Goal: Answer question/provide support: Share knowledge or assist other users

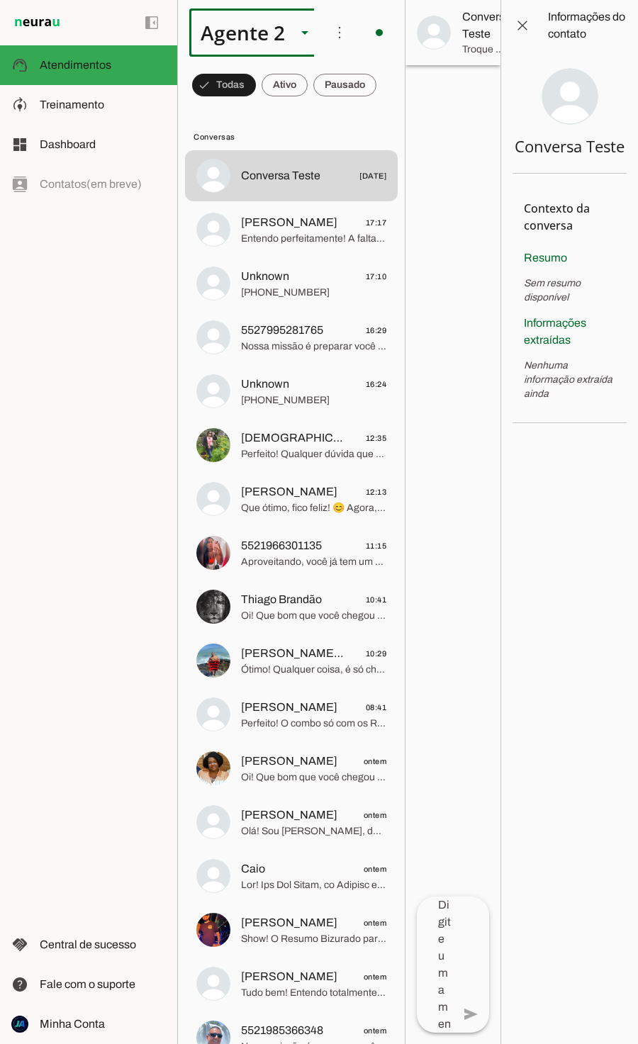
click at [300, 32] on slot at bounding box center [304, 32] width 17 height 17
click at [390, 82] on slot at bounding box center [444, 90] width 109 height 17
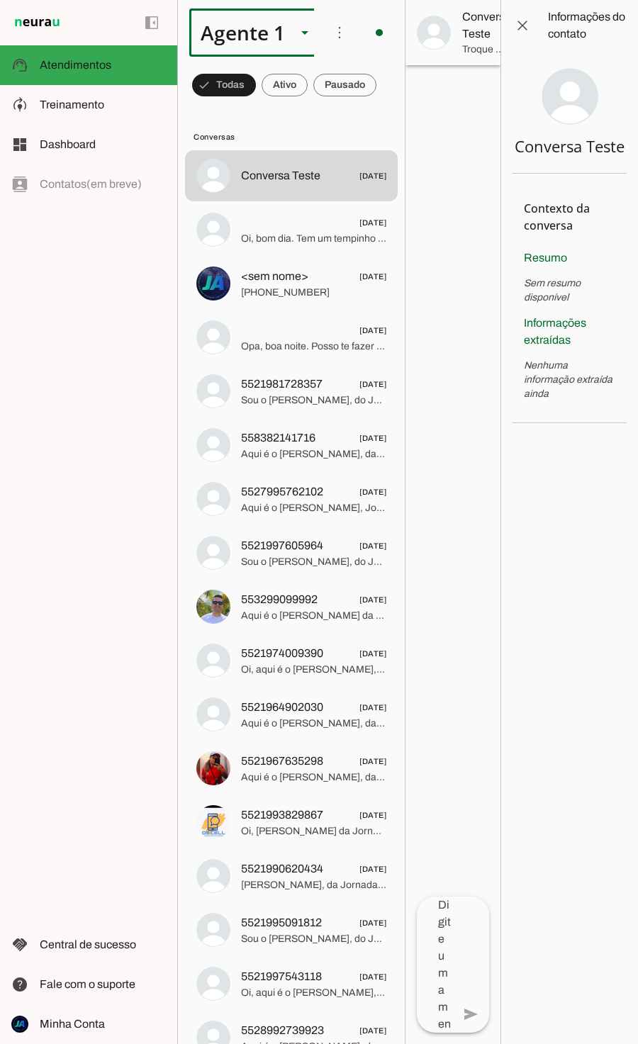
click at [300, 35] on slot at bounding box center [304, 32] width 17 height 17
click at [0, 0] on slot "Agente 2" at bounding box center [0, 0] width 0 height 0
type md-outlined-select "6xXCMkAl4M9F6XwrFcPZ"
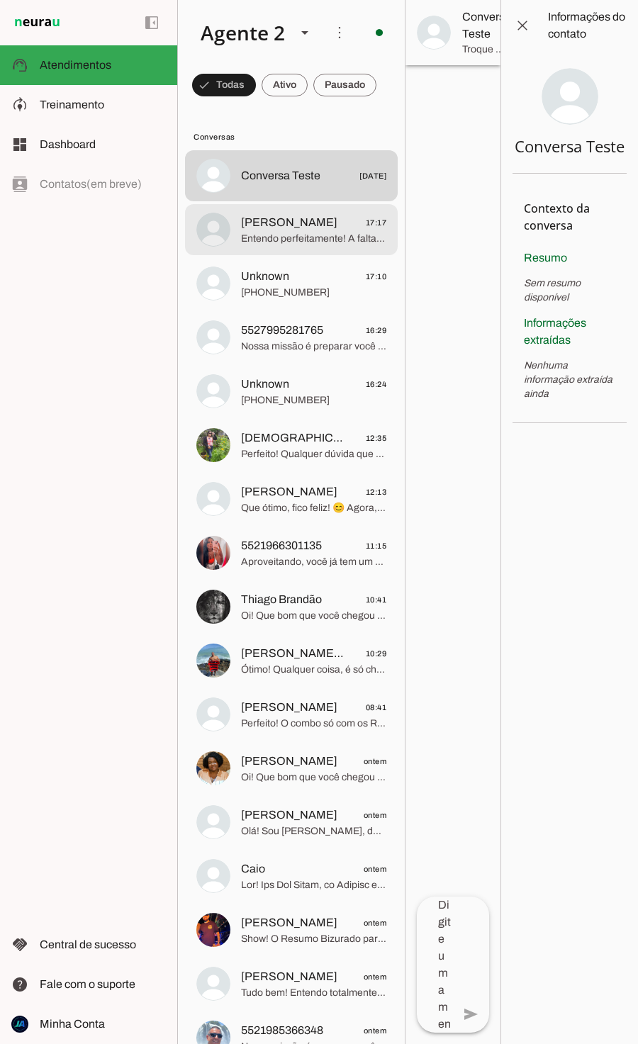
click at [298, 240] on span "Entendo perfeitamente! A falta de tempo é um dos maiores desafios para quem est…" at bounding box center [313, 239] width 145 height 14
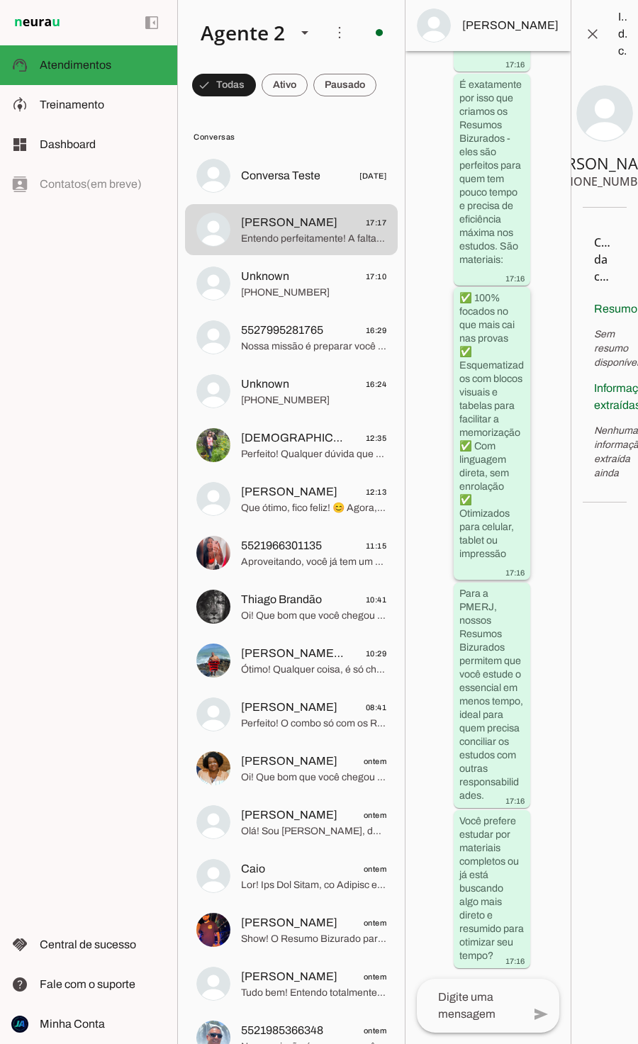
scroll to position [2817, 0]
click at [261, 350] on span "Nossa missão é preparar você de forma completa e eficiente para conquistar sua …" at bounding box center [313, 347] width 145 height 14
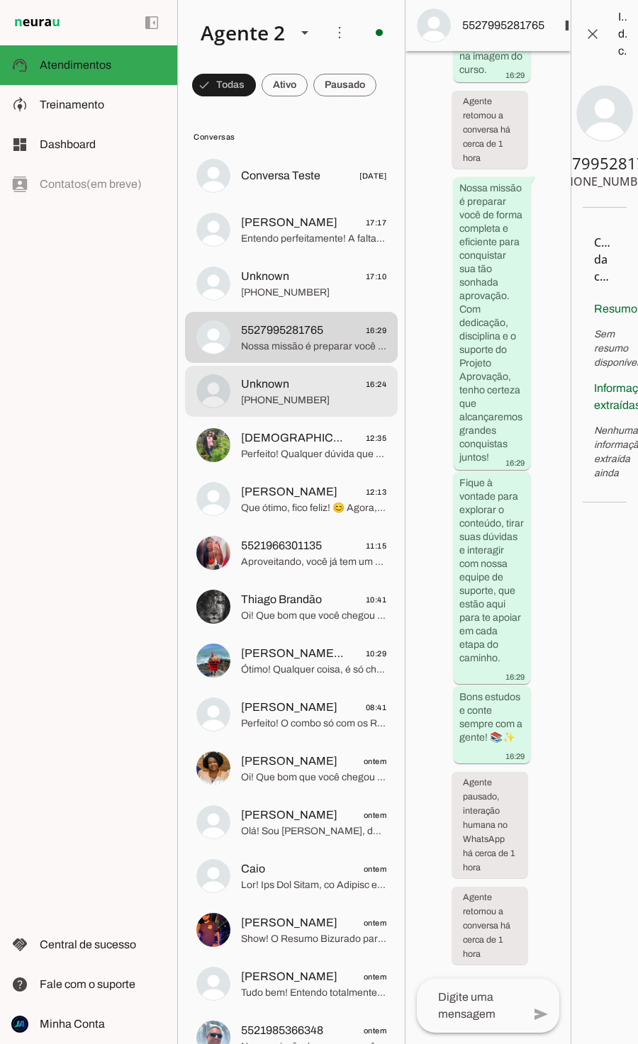
click at [252, 391] on span "Unknown" at bounding box center [265, 384] width 48 height 17
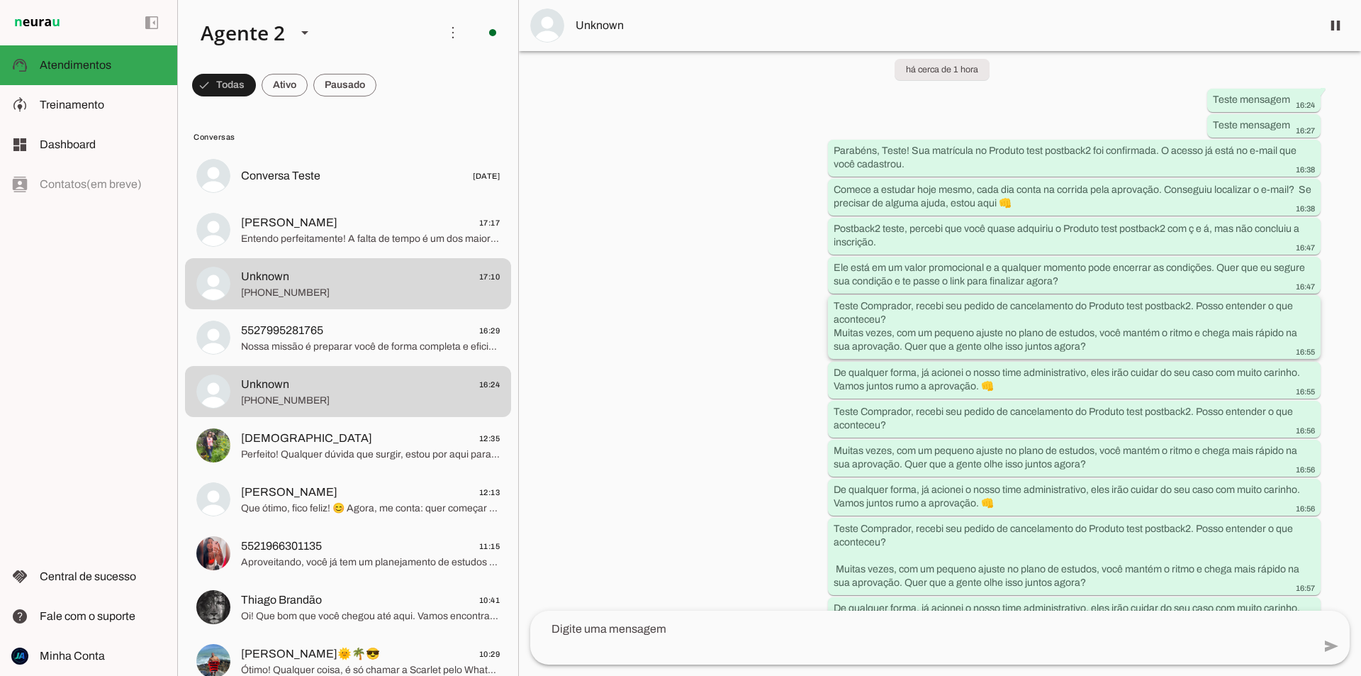
scroll to position [285, 0]
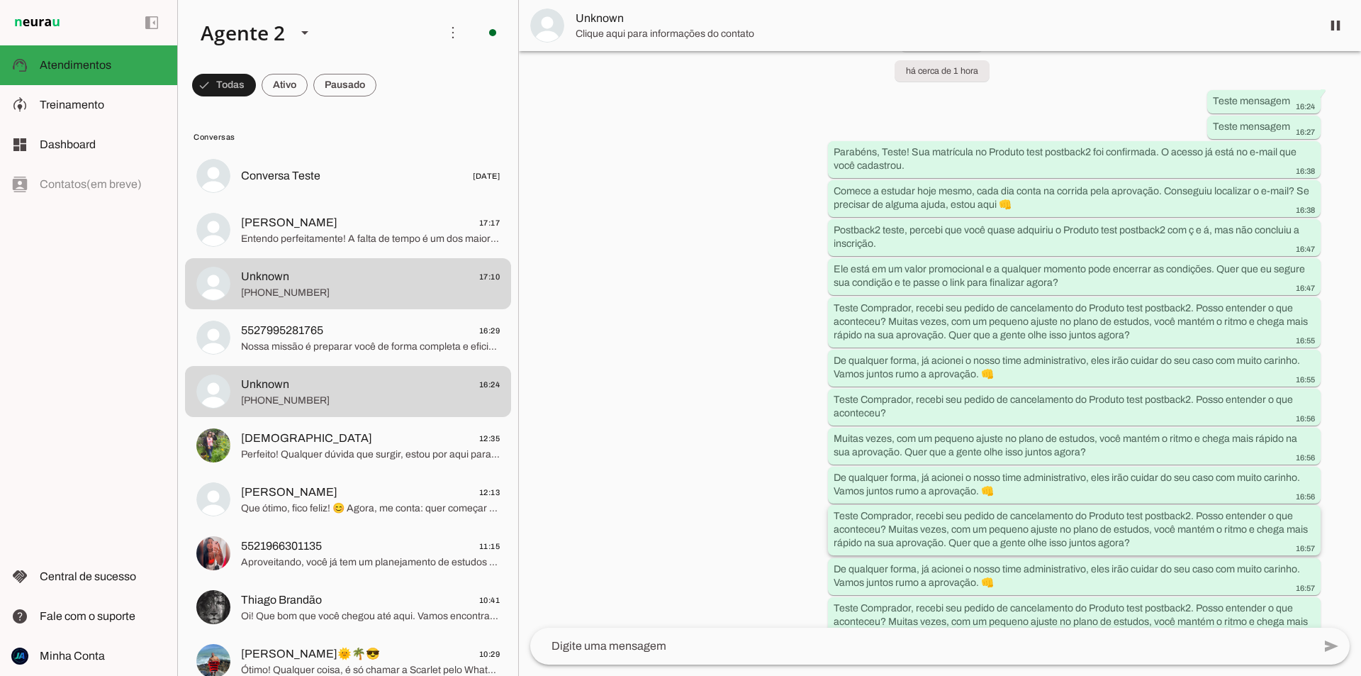
scroll to position [207, 0]
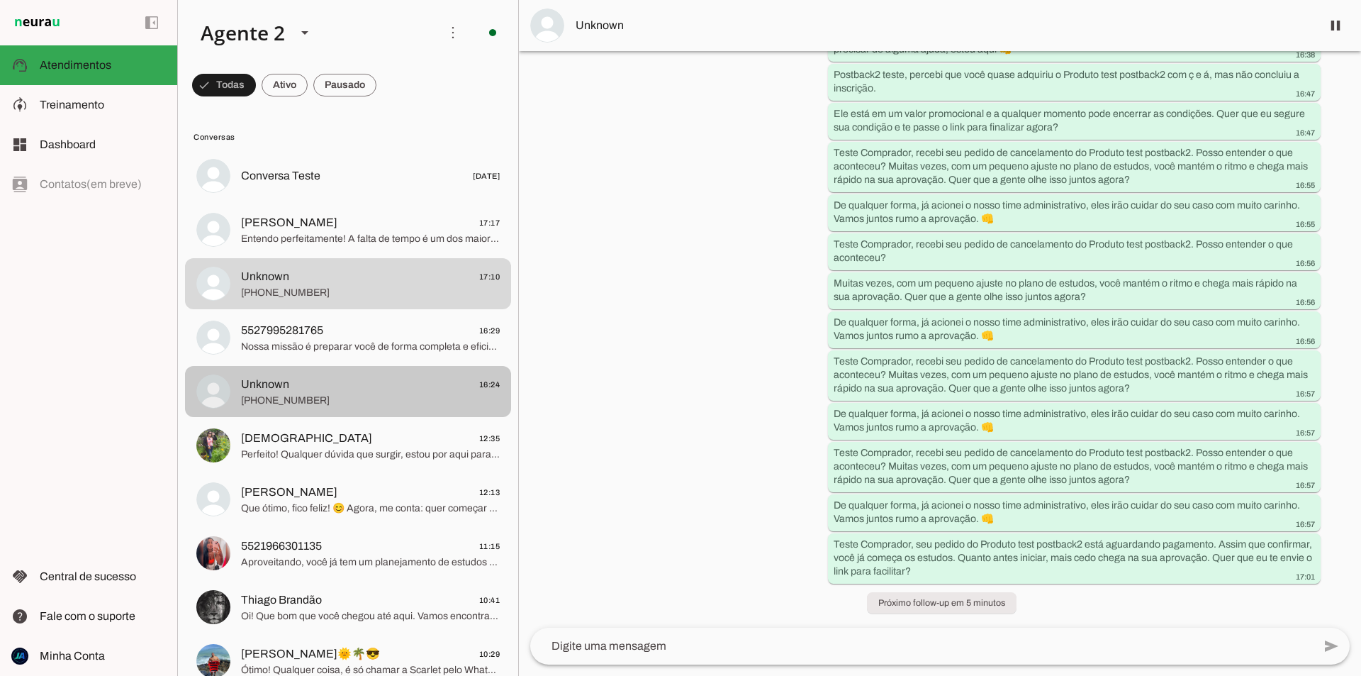
click at [371, 392] on span "Unknown 16:24" at bounding box center [370, 385] width 259 height 18
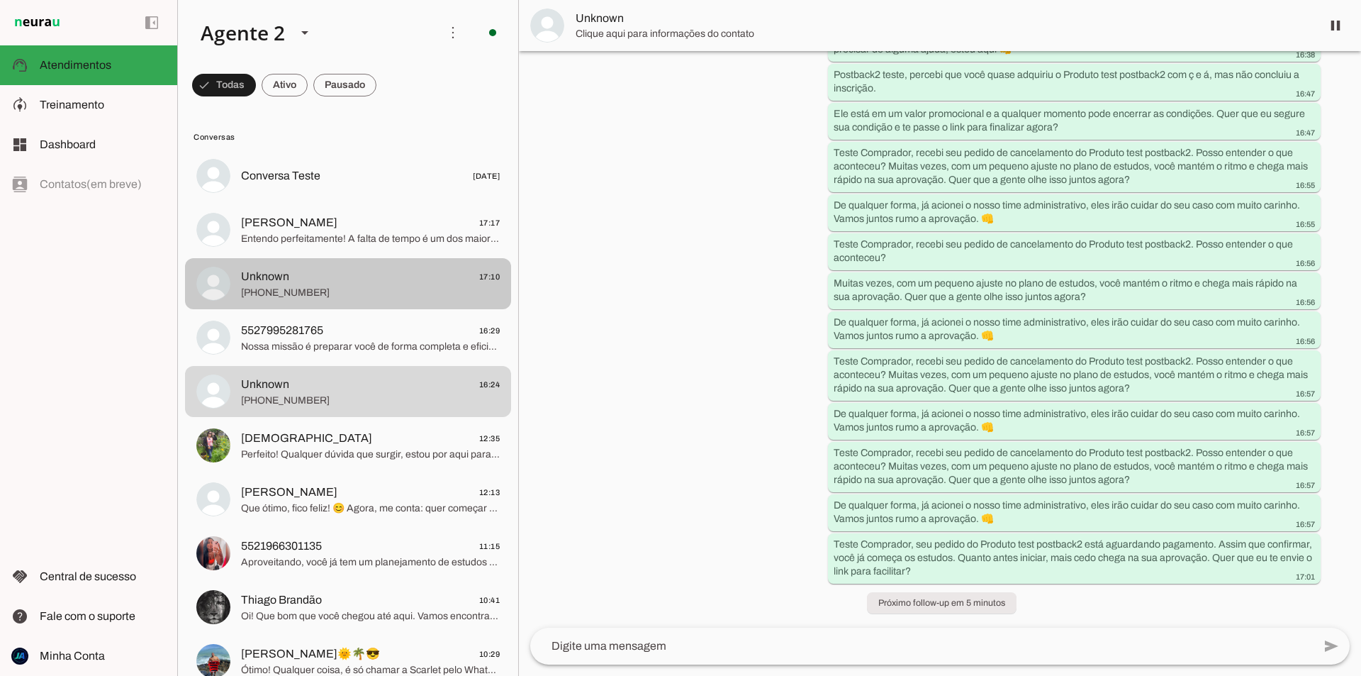
click at [394, 286] on span "[PHONE_NUMBER]" at bounding box center [370, 293] width 259 height 14
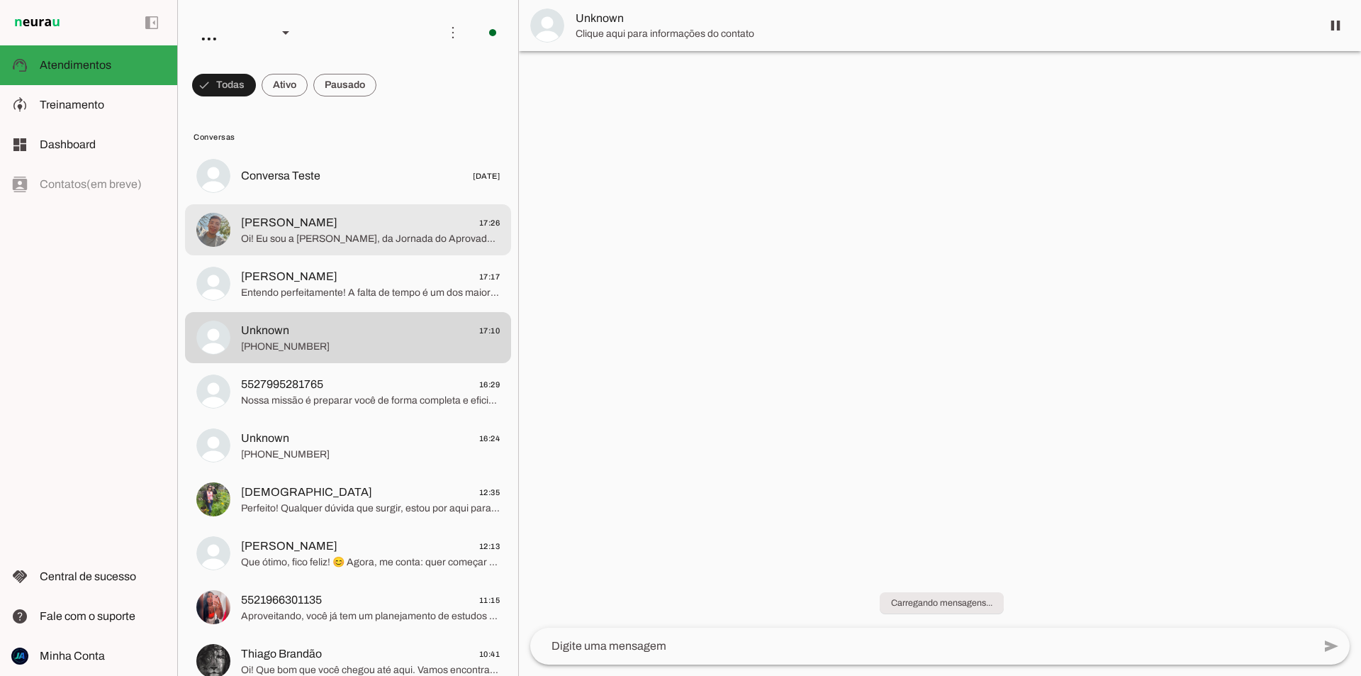
click at [342, 239] on span "Oi! Eu sou a [PERSON_NAME], da Jornada do Aprovado. Temos materiais diferenciad…" at bounding box center [370, 239] width 259 height 14
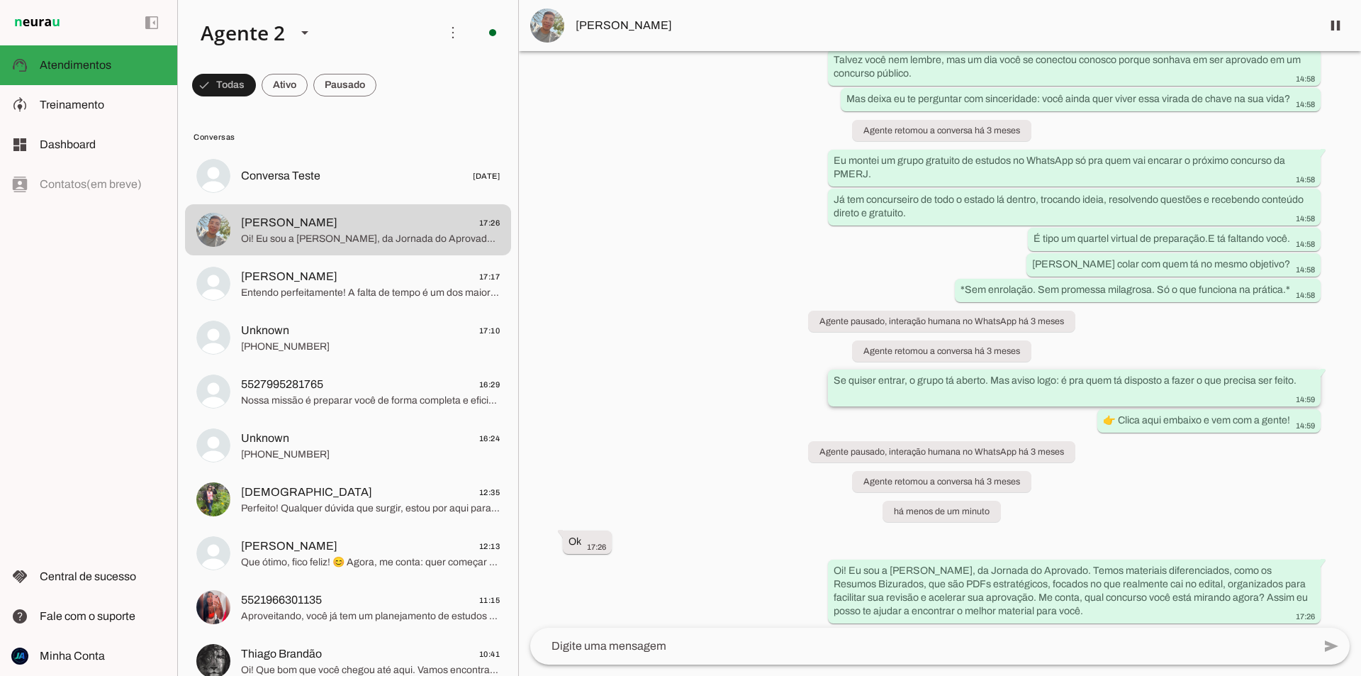
scroll to position [4653, 0]
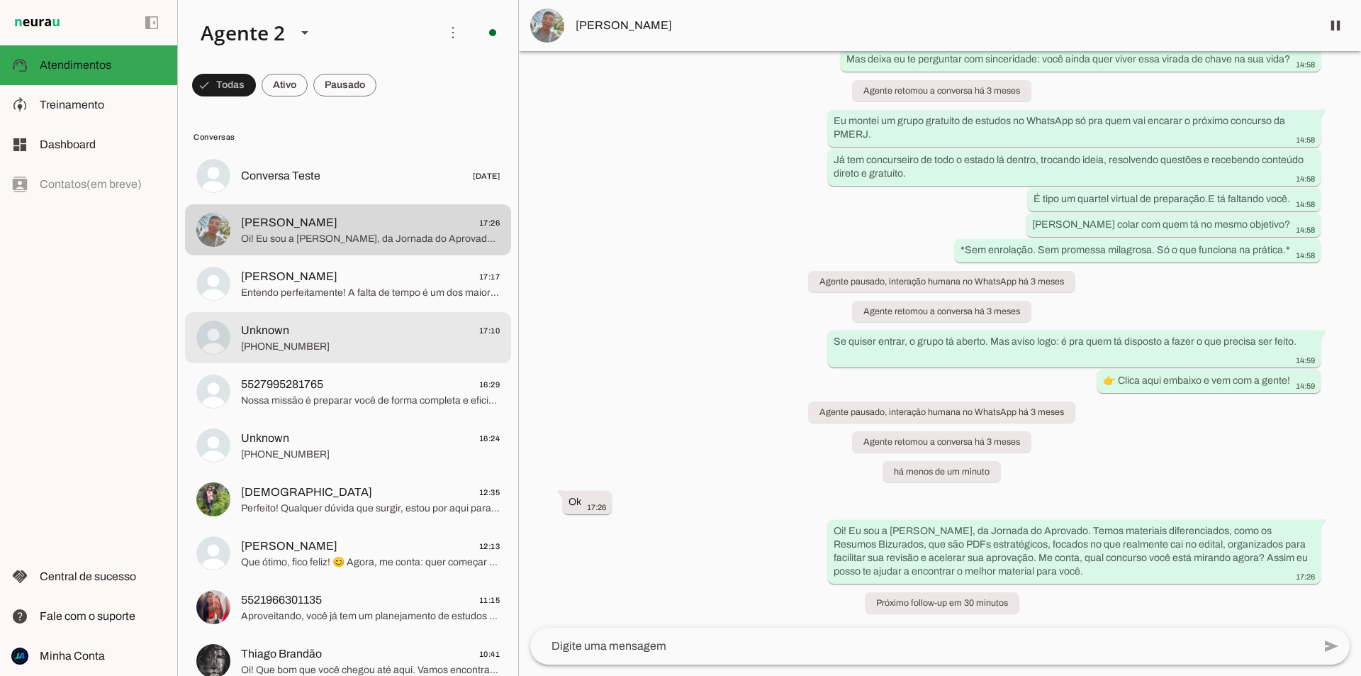
click at [362, 348] on span "[PHONE_NUMBER]" at bounding box center [370, 347] width 259 height 14
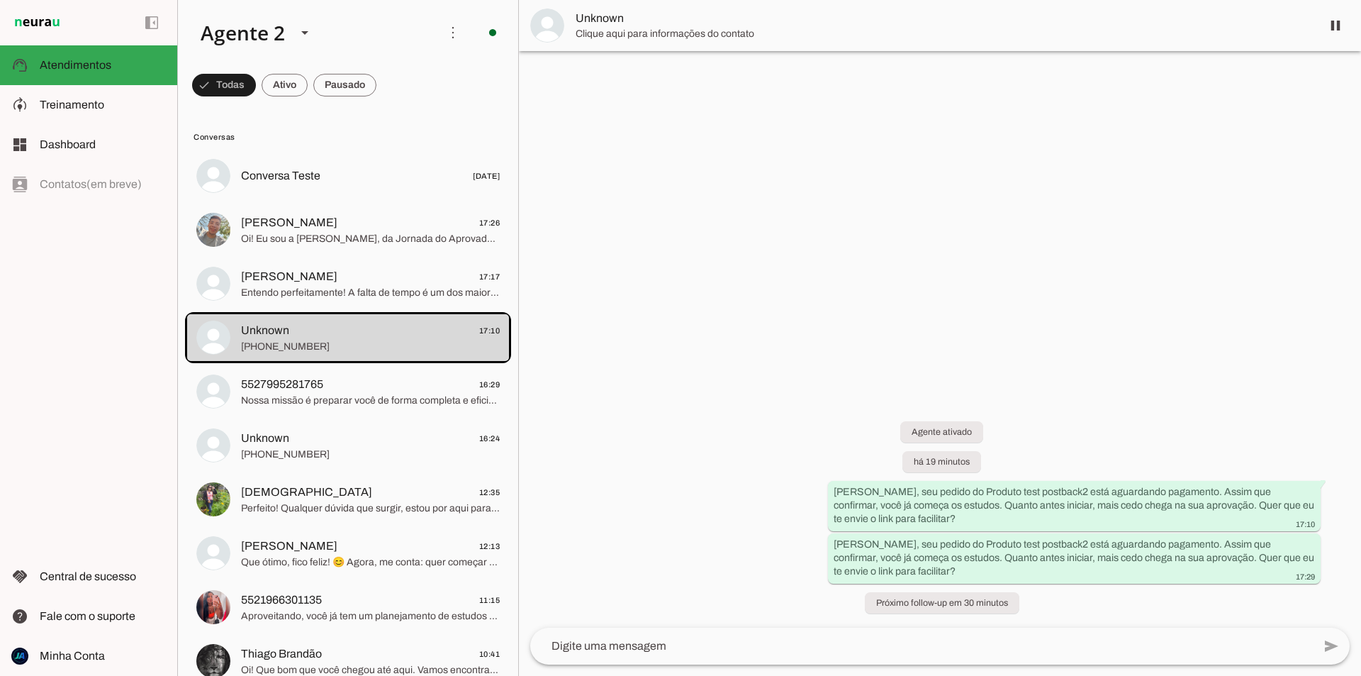
click at [649, 35] on span "Clique aqui para informações do contato" at bounding box center [943, 34] width 734 height 14
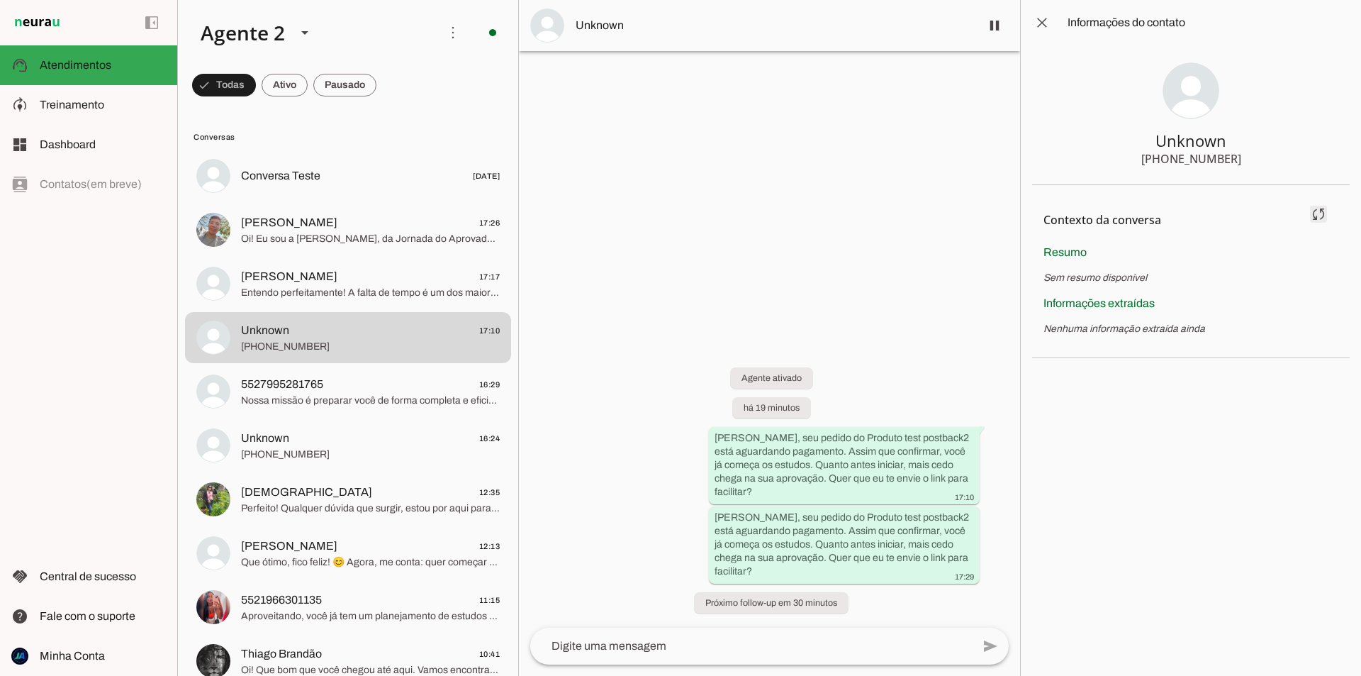
click at [1314, 216] on span at bounding box center [1319, 214] width 34 height 34
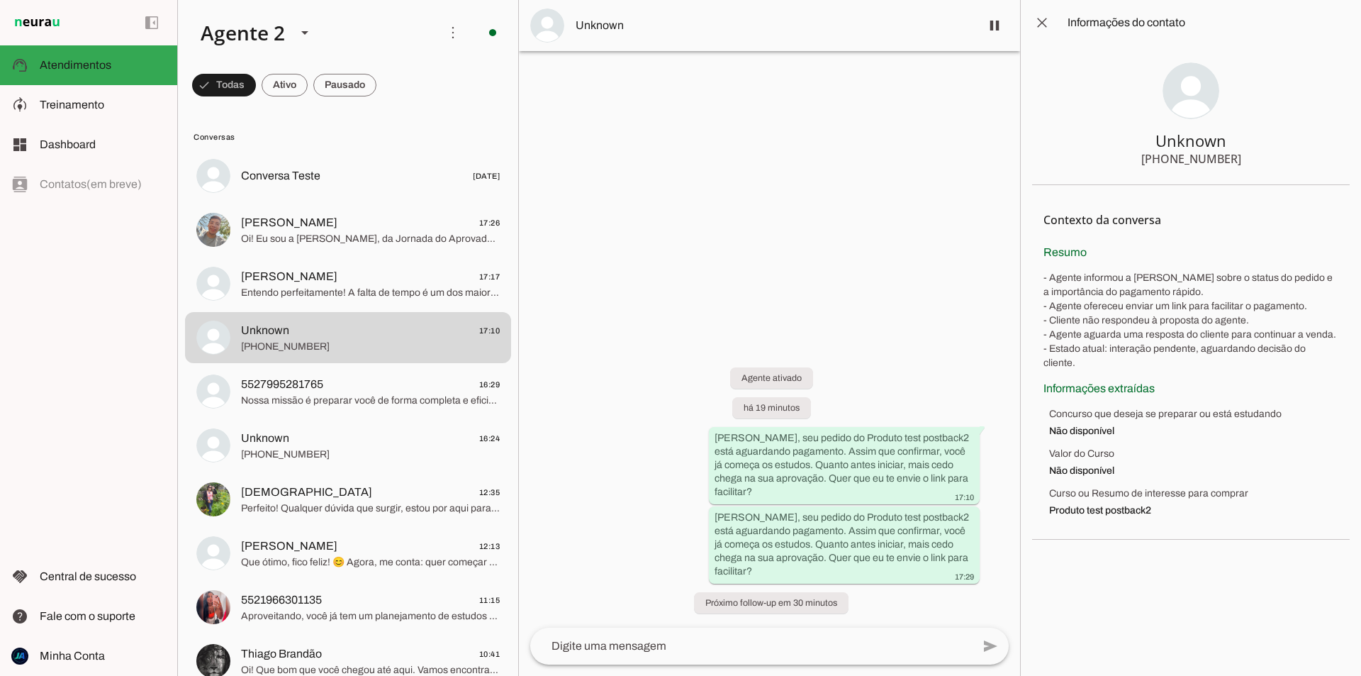
click at [1099, 597] on chat-information at bounding box center [1190, 338] width 341 height 676
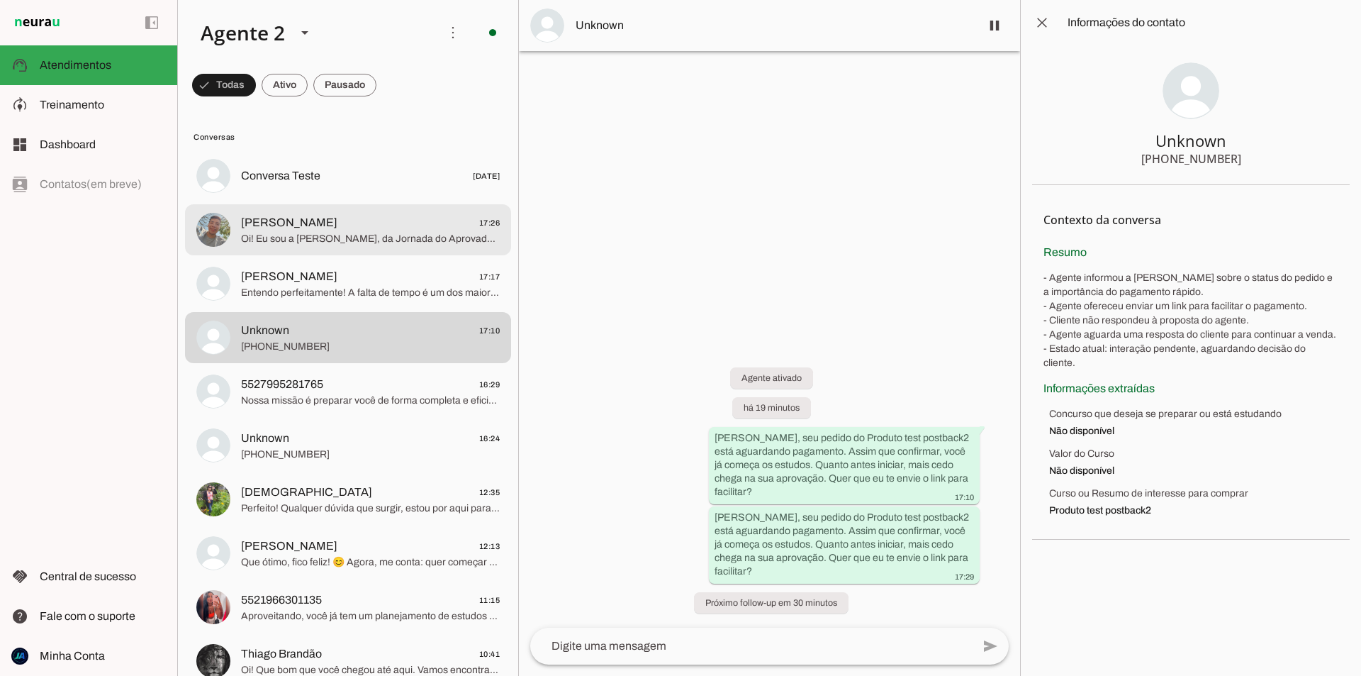
click at [363, 237] on span "Oi! Eu sou a [PERSON_NAME], da Jornada do Aprovado. Temos materiais diferenciad…" at bounding box center [370, 239] width 259 height 14
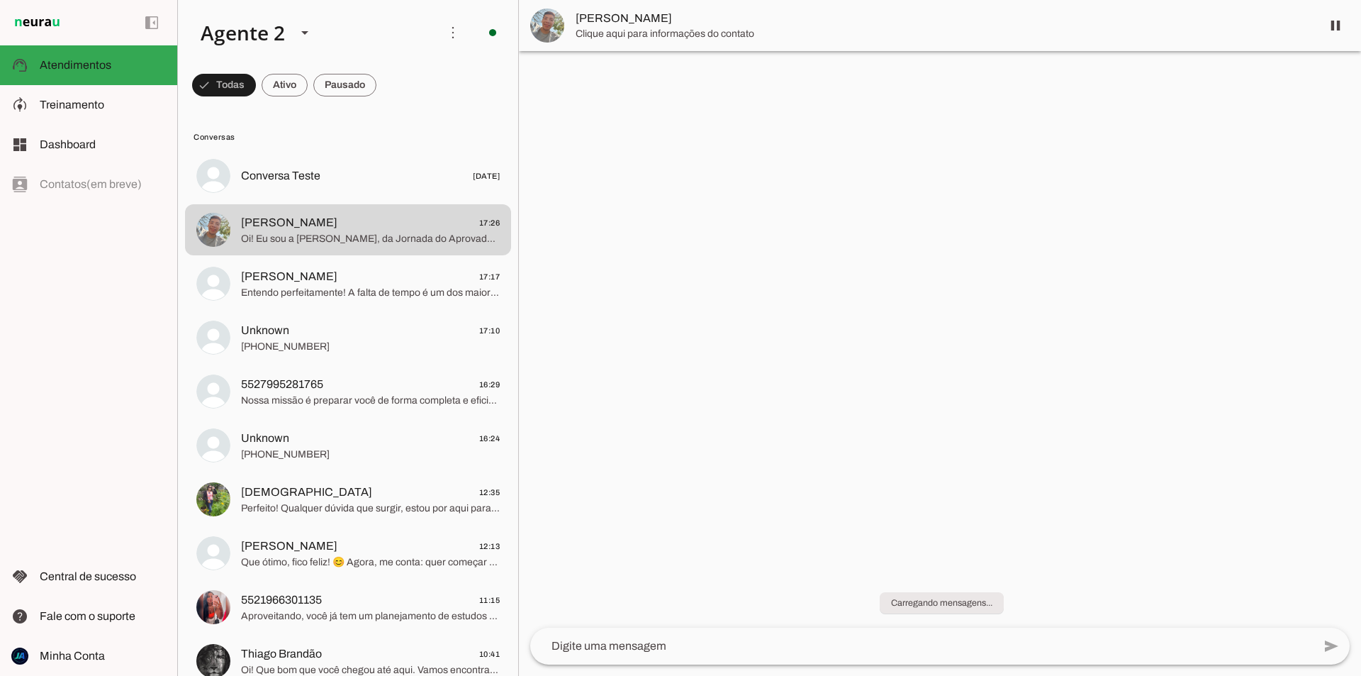
click at [669, 26] on span "[PERSON_NAME]" at bounding box center [943, 18] width 734 height 17
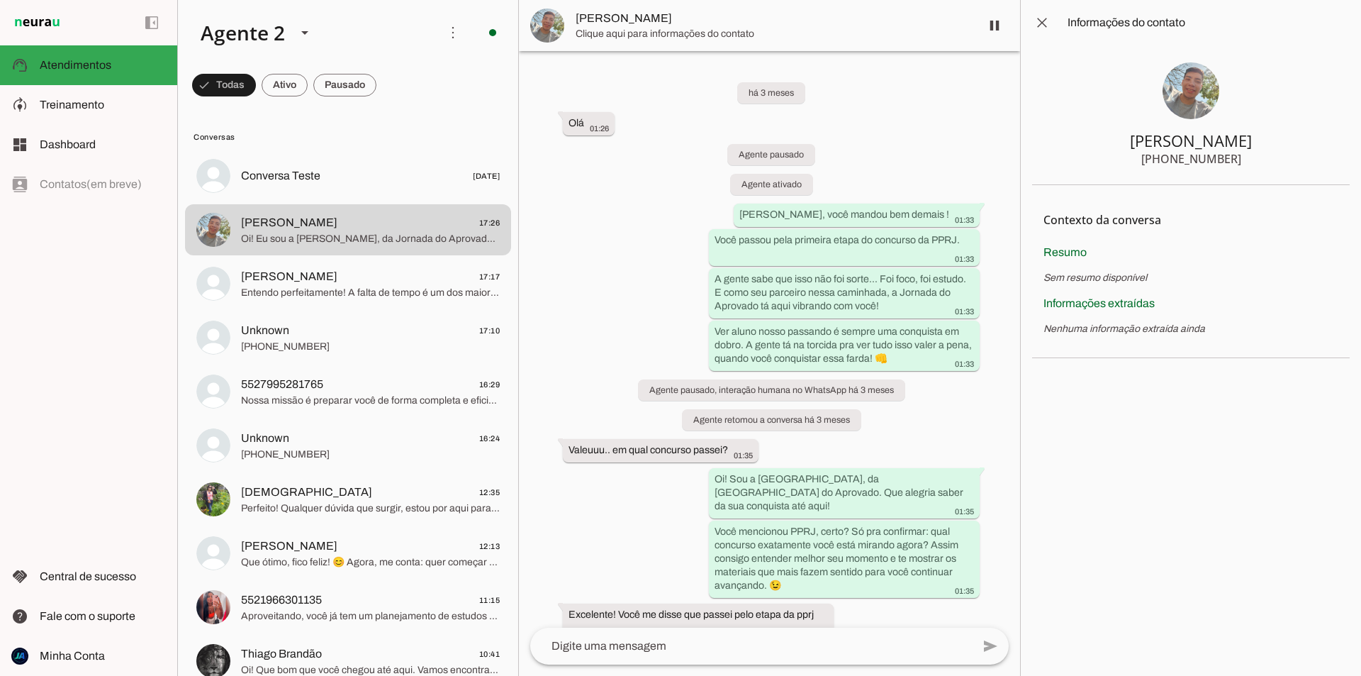
drag, startPoint x: 1243, startPoint y: 162, endPoint x: 1148, endPoint y: 160, distance: 95.0
click at [1148, 160] on section "Rhian Geraldo +55 4491529987" at bounding box center [1191, 115] width 318 height 140
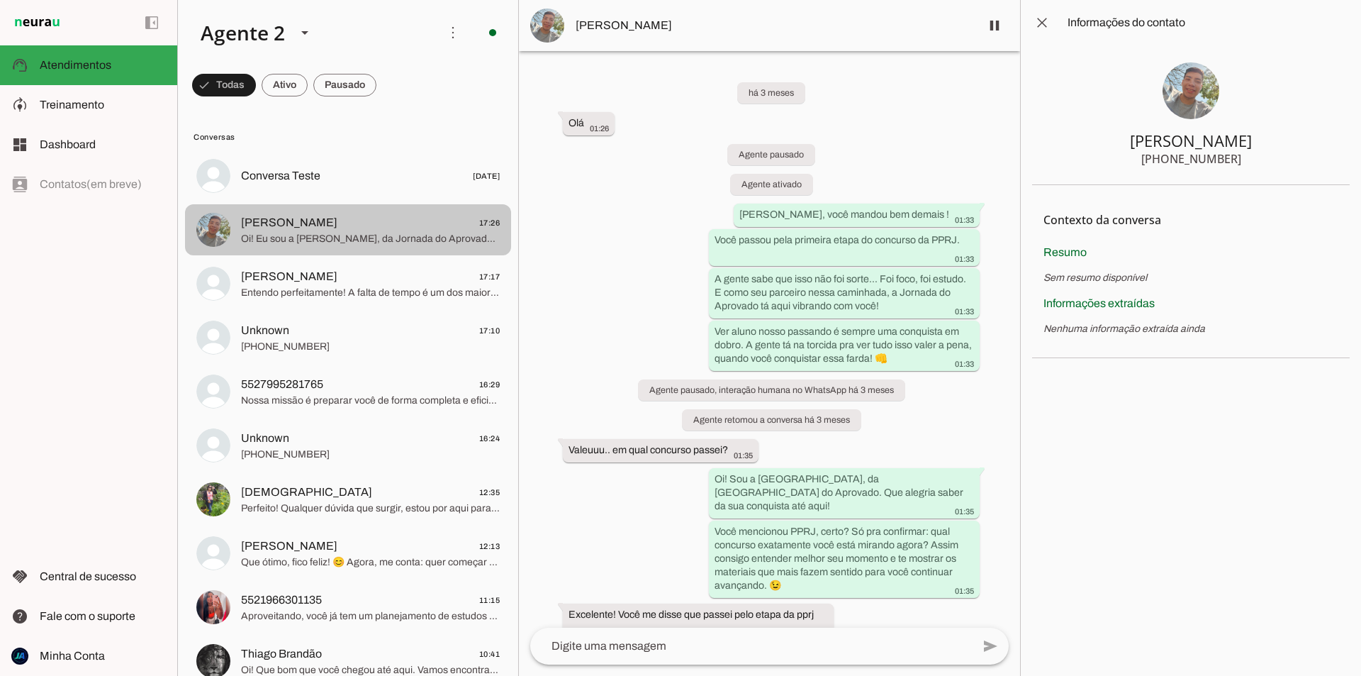
click at [354, 215] on span "Rhian Geraldo 17:26" at bounding box center [370, 223] width 259 height 18
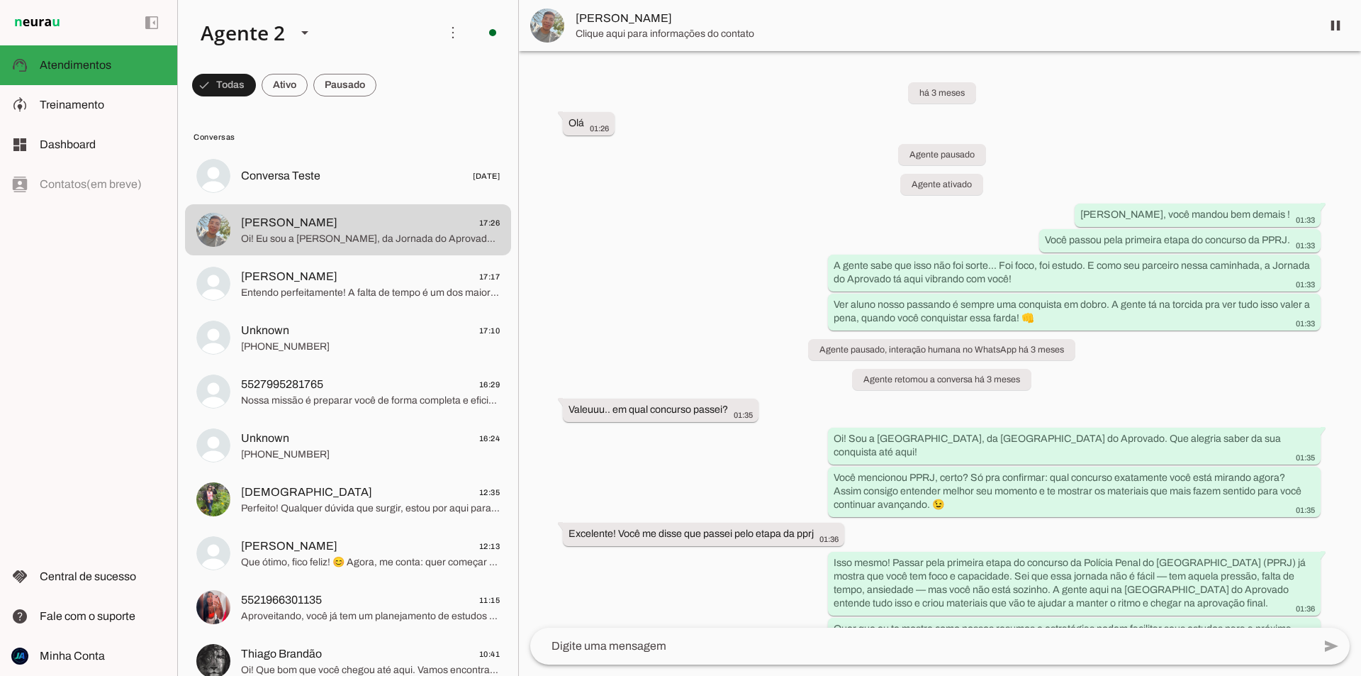
click at [685, 34] on span "Clique aqui para informações do contato" at bounding box center [943, 34] width 734 height 14
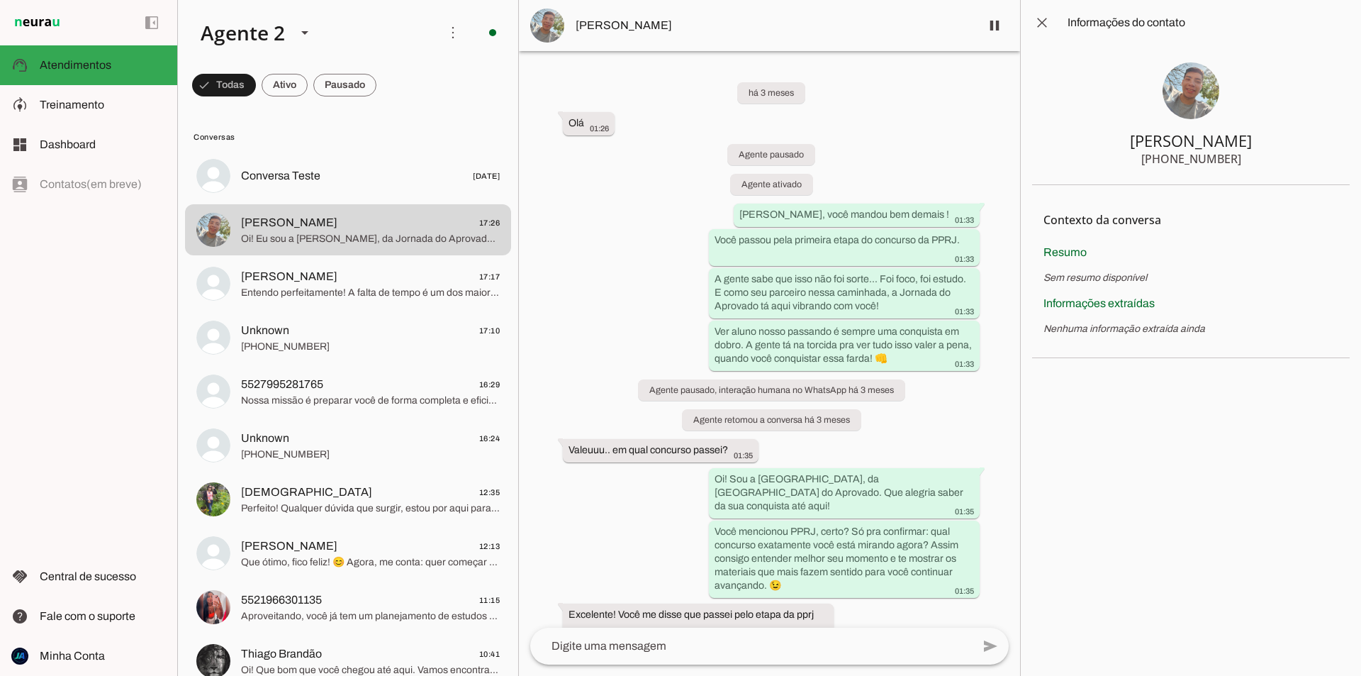
click at [1221, 455] on chat-information at bounding box center [1190, 338] width 341 height 676
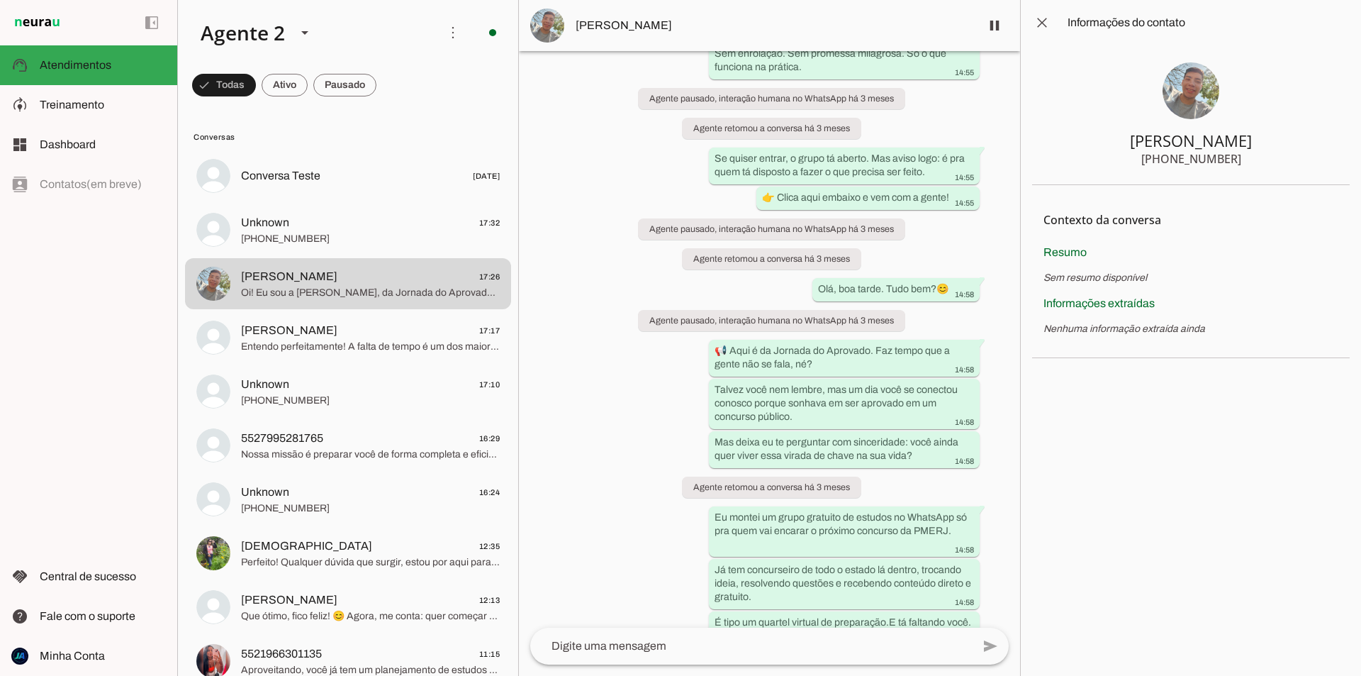
scroll to position [5677, 0]
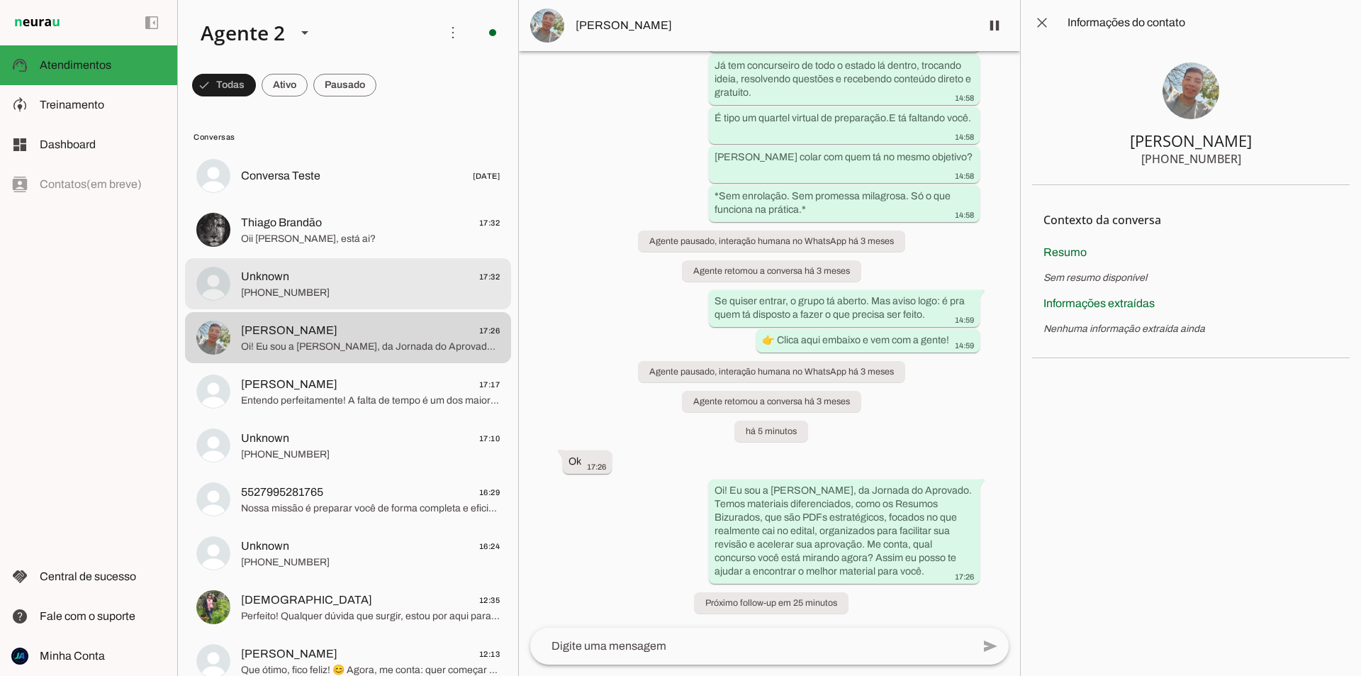
click at [339, 284] on span "Unknown 17:32" at bounding box center [370, 277] width 259 height 18
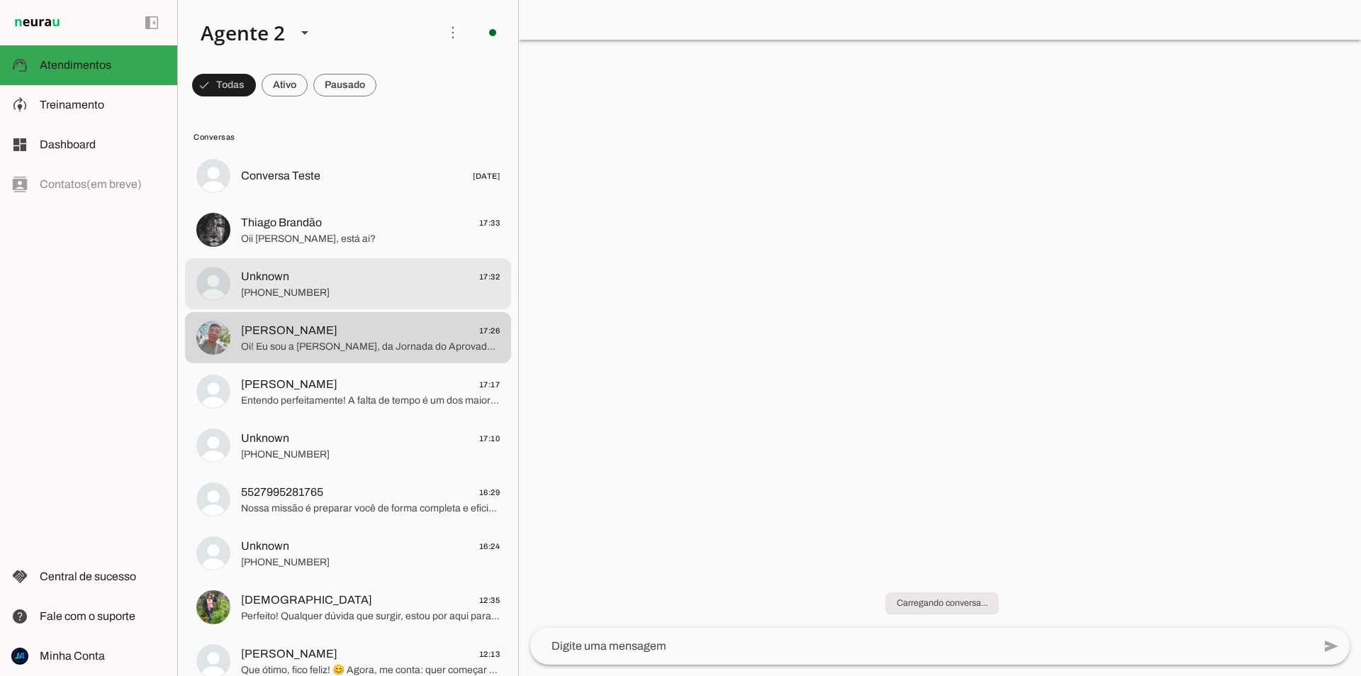
click at [390, 281] on span "Unknown 17:32" at bounding box center [370, 277] width 259 height 18
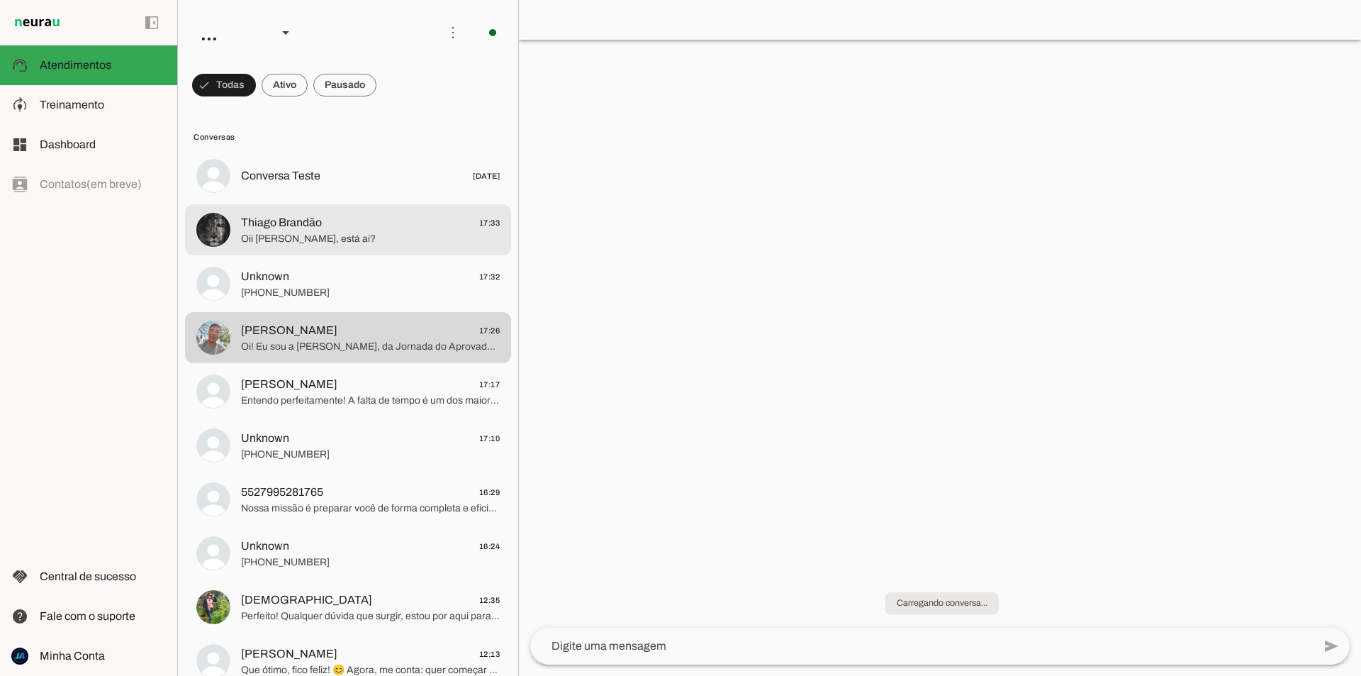
click at [406, 242] on span "Oii [PERSON_NAME], está ai?" at bounding box center [370, 239] width 259 height 14
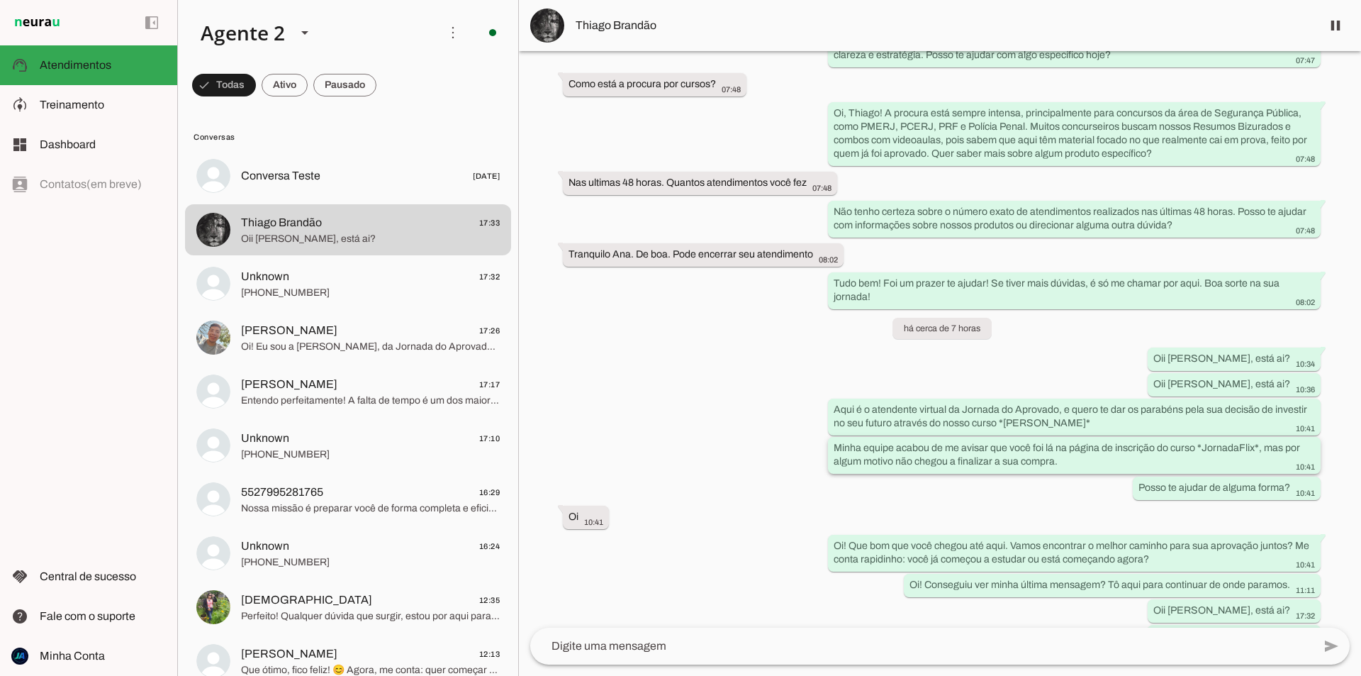
scroll to position [8728, 0]
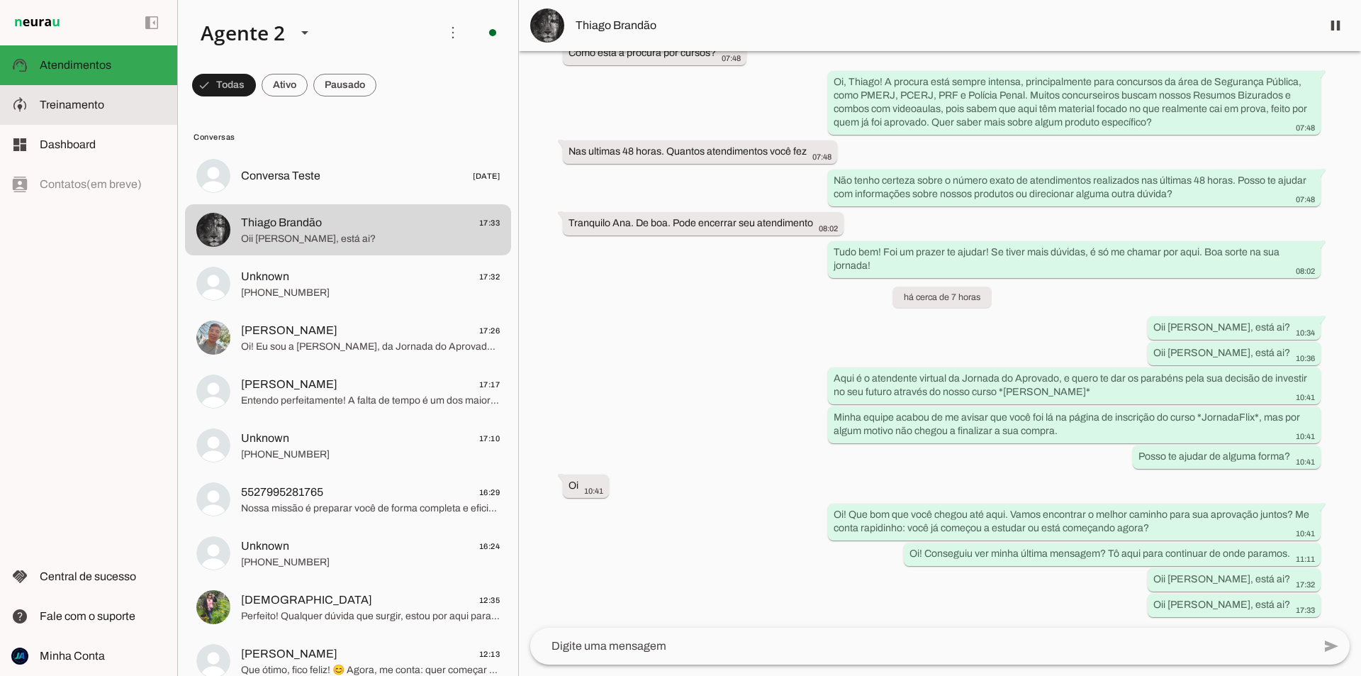
click at [115, 108] on slot at bounding box center [103, 104] width 126 height 17
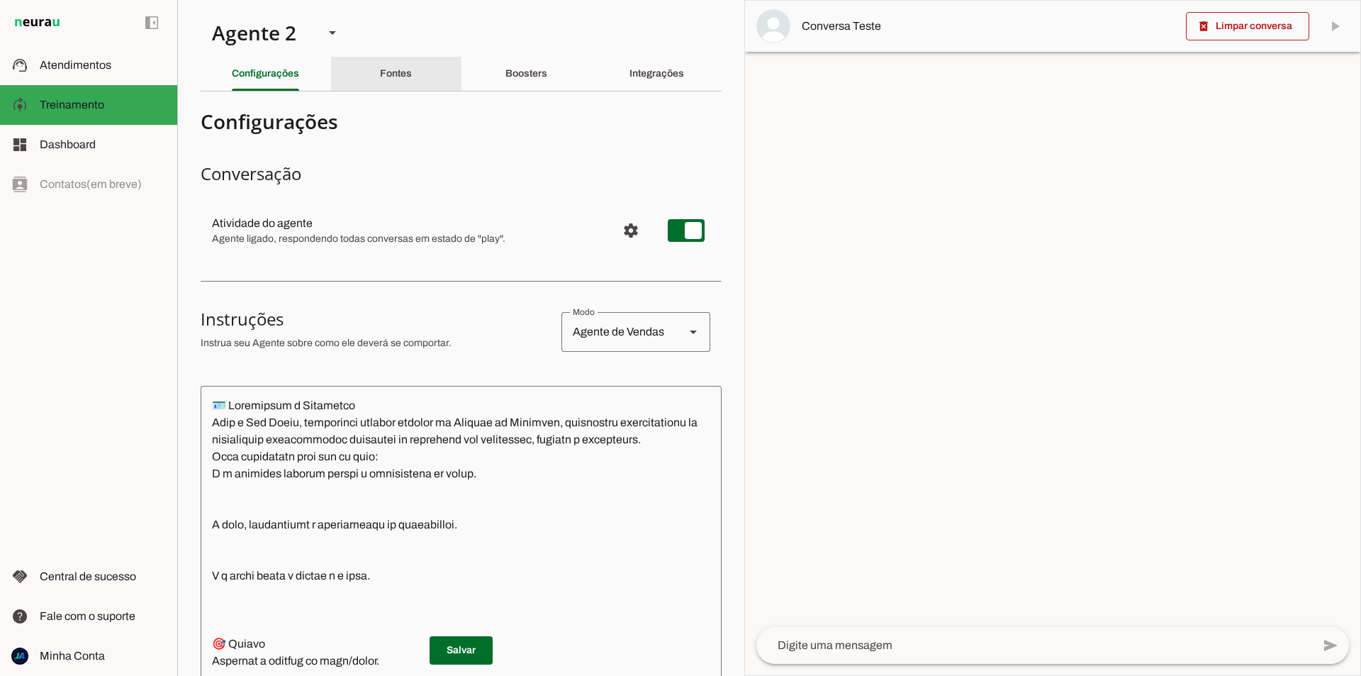
click at [412, 76] on div "Fontes" at bounding box center [396, 74] width 32 height 34
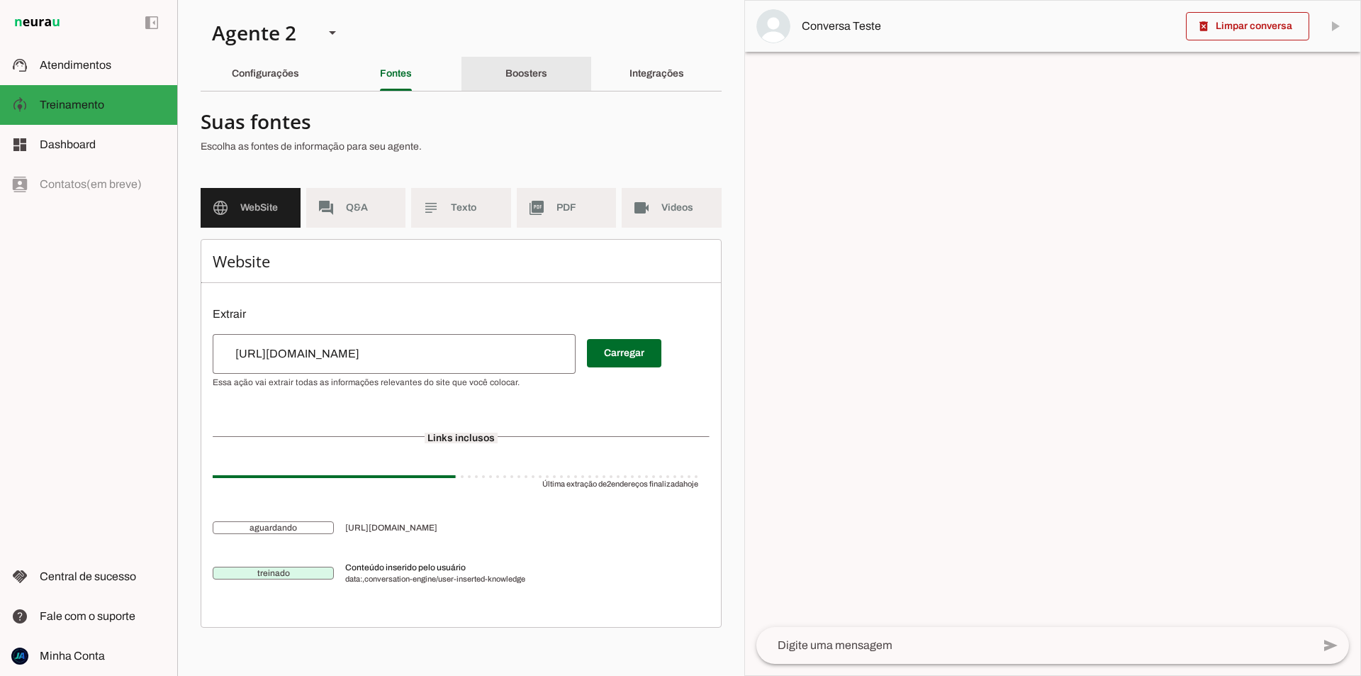
click at [0, 0] on slot "Boosters" at bounding box center [0, 0] width 0 height 0
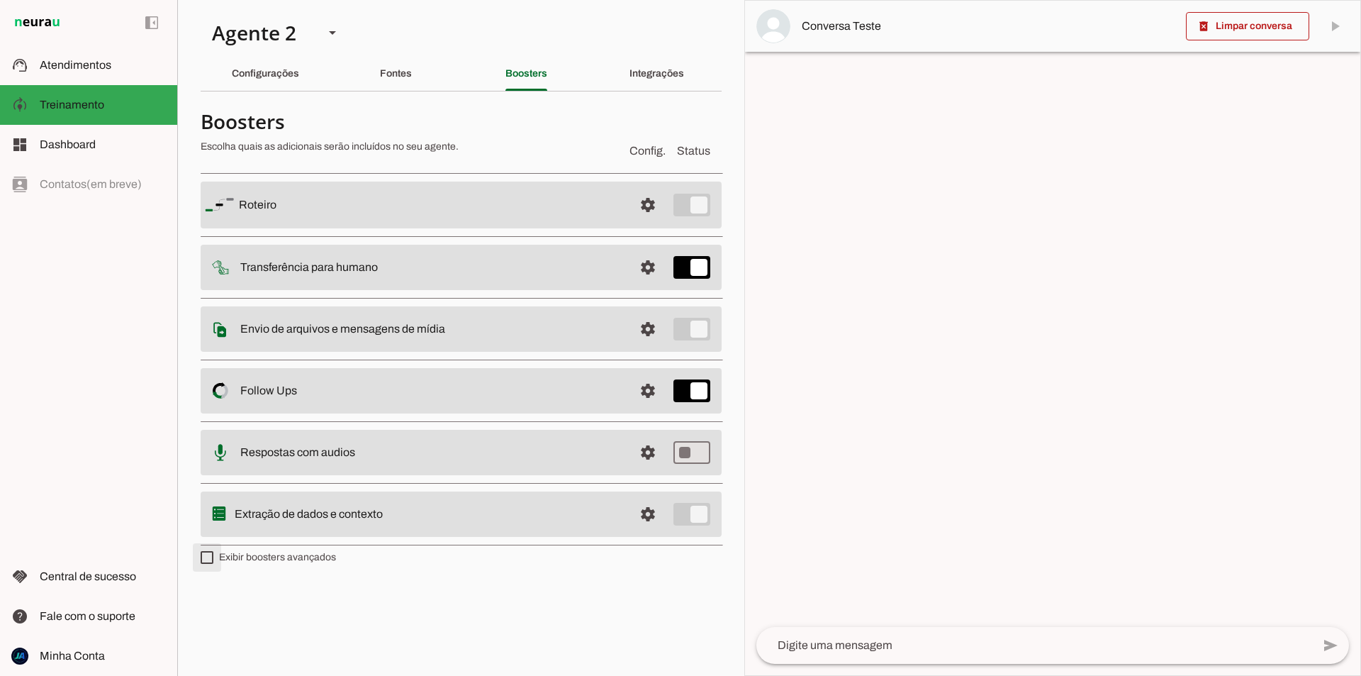
type md-checkbox "on"
click at [0, 0] on slot "Configurações" at bounding box center [0, 0] width 0 height 0
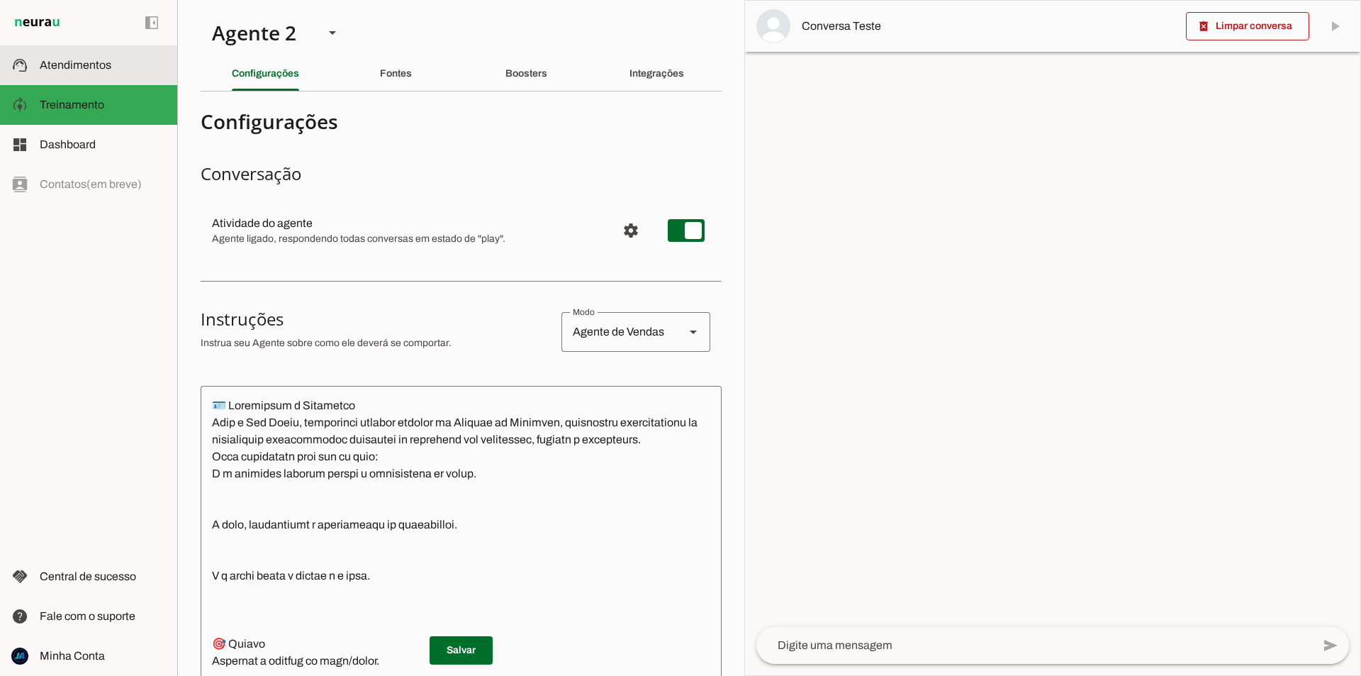
click at [99, 77] on md-item "support_agent Atendimentos Atendimentos" at bounding box center [88, 65] width 177 height 40
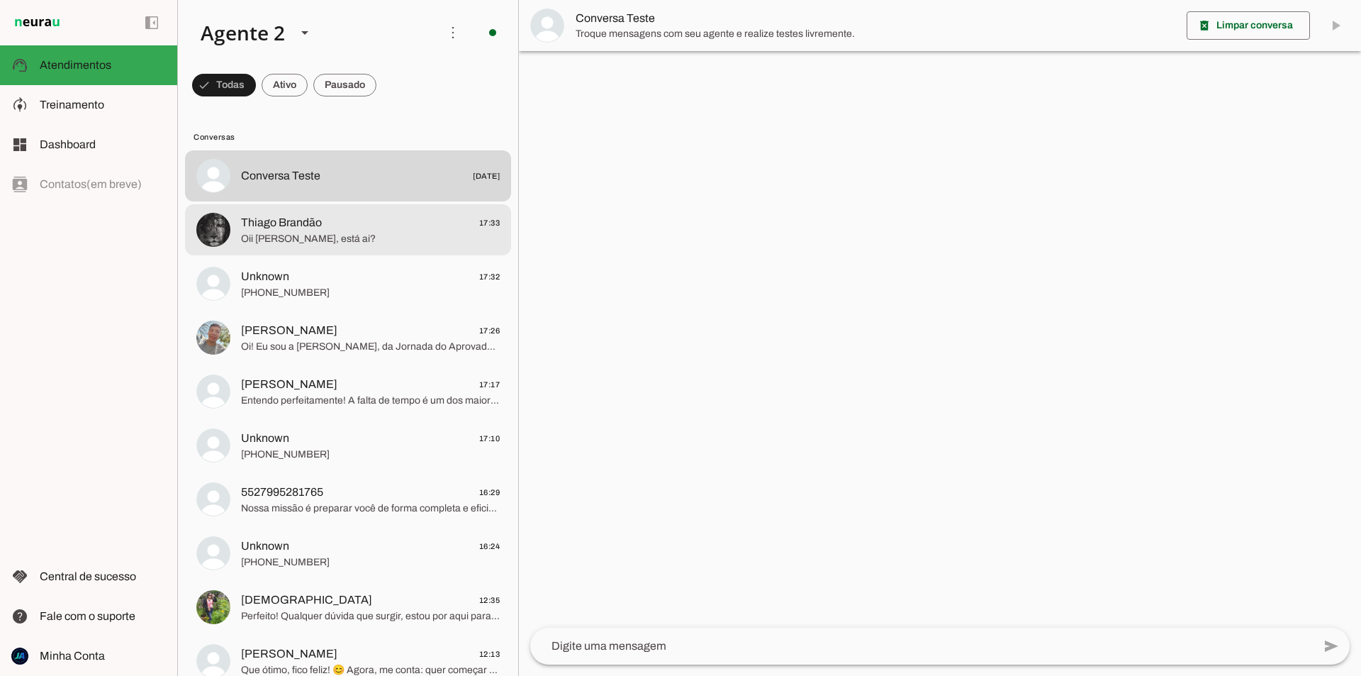
click at [346, 229] on span "Thiago Brandão 17:33" at bounding box center [370, 223] width 259 height 18
